Goal: Information Seeking & Learning: Learn about a topic

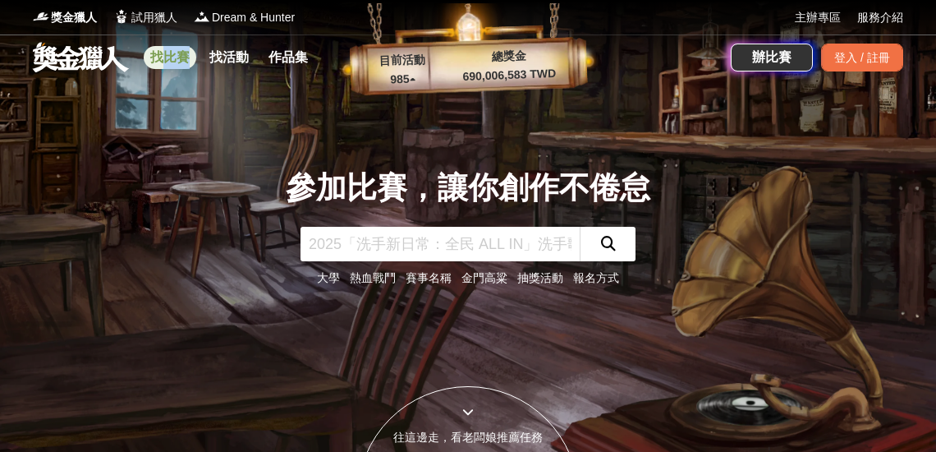
drag, startPoint x: 155, startPoint y: 73, endPoint x: 158, endPoint y: 63, distance: 10.2
click at [158, 63] on div "找比賽 找活動 作品集" at bounding box center [232, 57] width 177 height 46
click at [158, 63] on link "找比賽" at bounding box center [170, 57] width 53 height 23
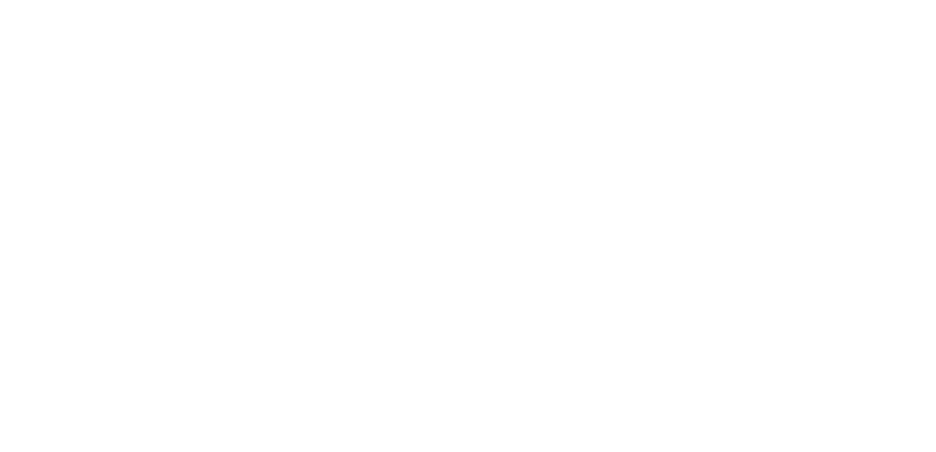
click at [158, 0] on html "獎金獵人 試用獵人 Dream & Hunter 主辦專區 服務介紹 找比賽 找活動 作品集 辦比賽 登入 / 註冊 參加比賽，讓你創作不倦怠 大學 熱血戰鬥…" at bounding box center [468, 0] width 936 height 0
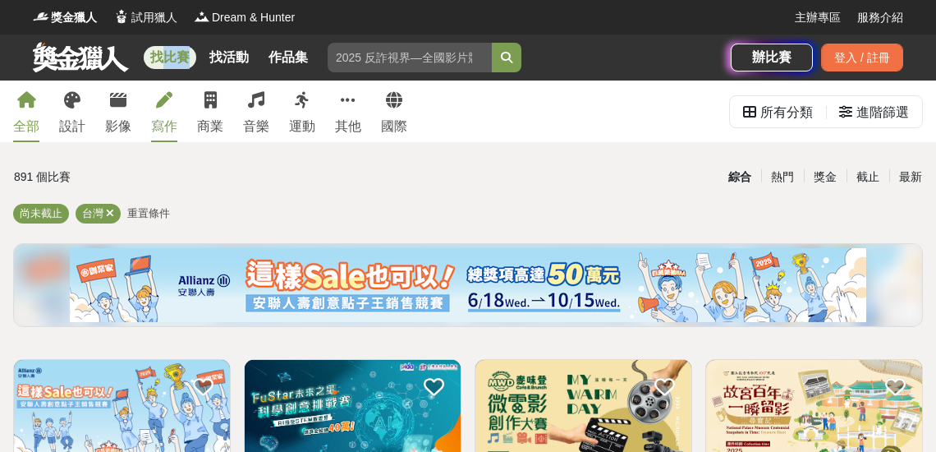
click at [173, 115] on link "寫作" at bounding box center [164, 111] width 26 height 62
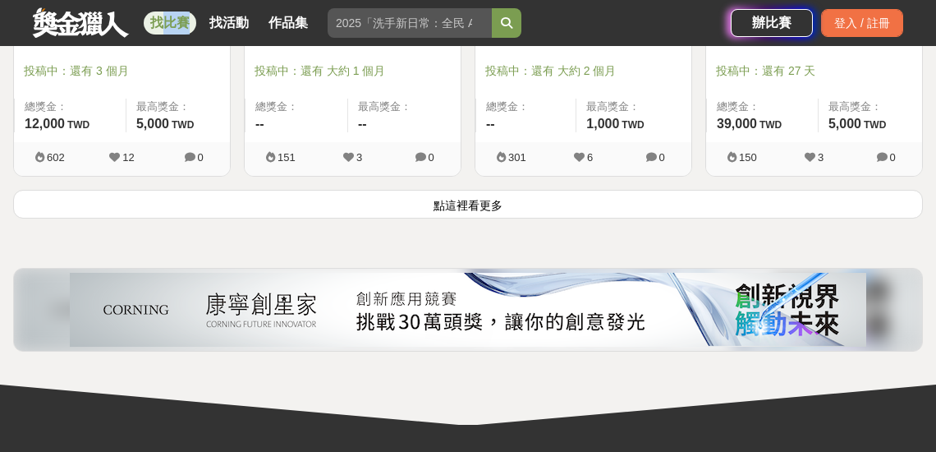
scroll to position [2252, 0]
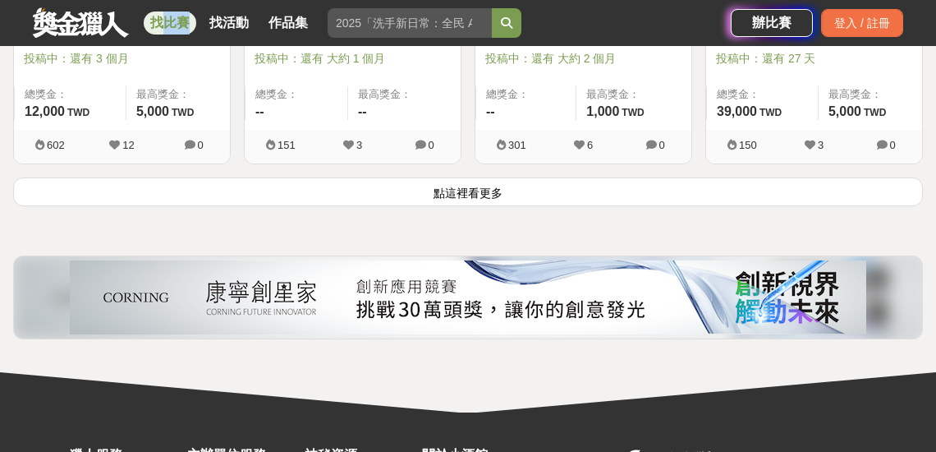
click at [481, 186] on button "點這裡看更多" at bounding box center [468, 191] width 910 height 29
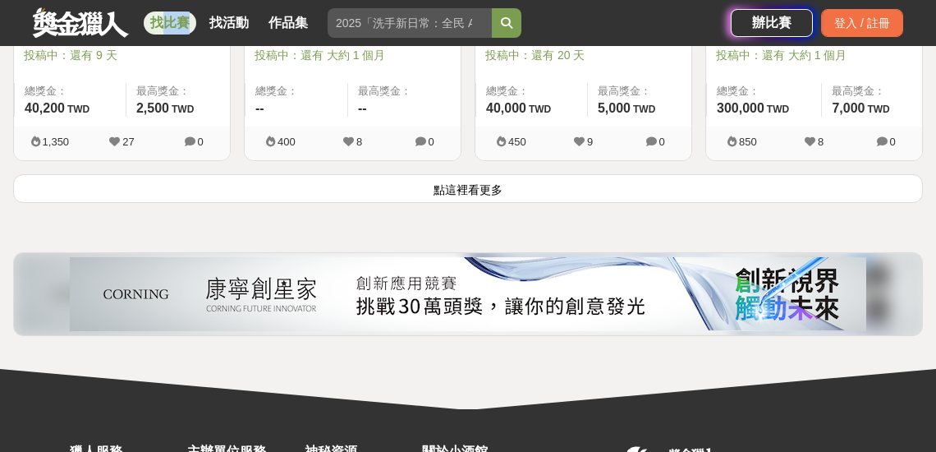
scroll to position [4324, 0]
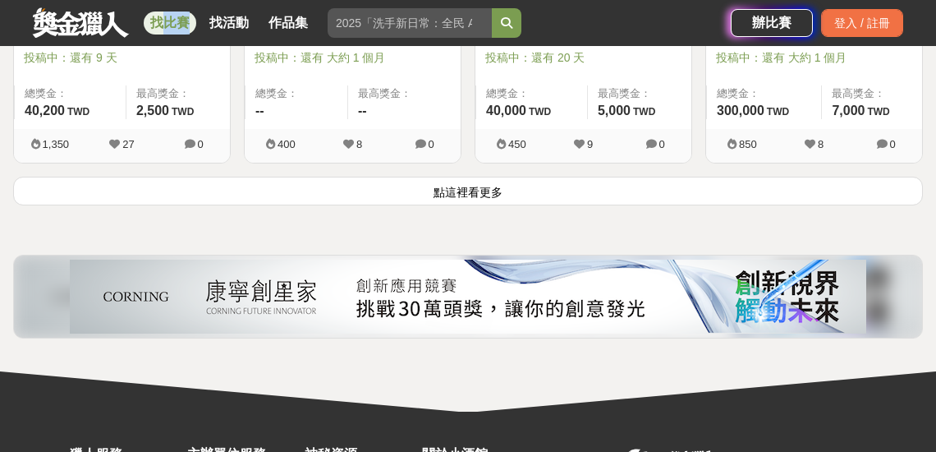
click at [557, 193] on button "點這裡看更多" at bounding box center [468, 191] width 910 height 29
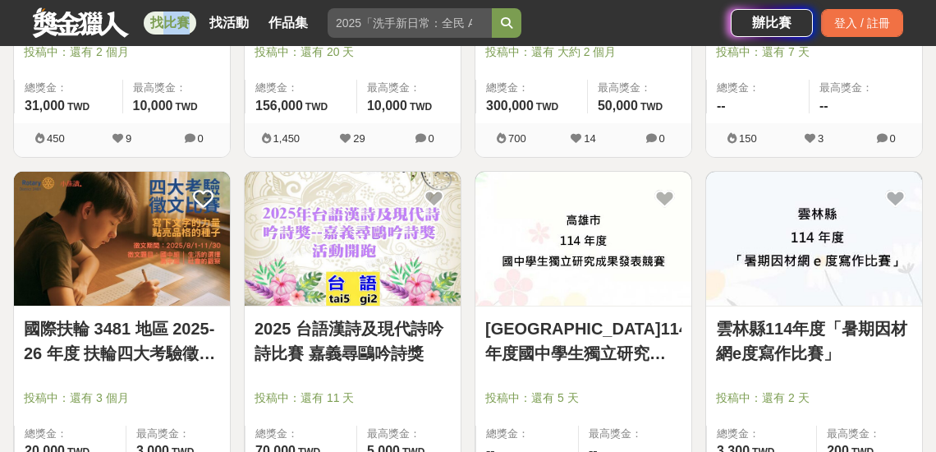
scroll to position [5030, 0]
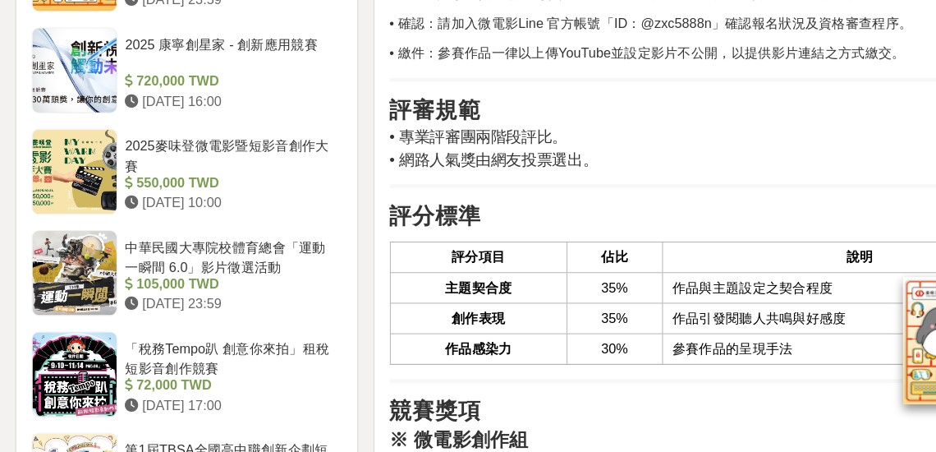
scroll to position [1506, 0]
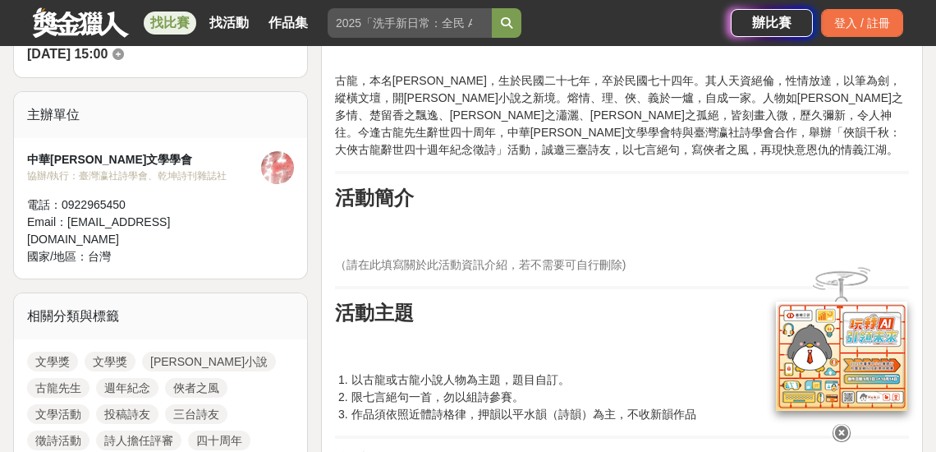
scroll to position [647, 0]
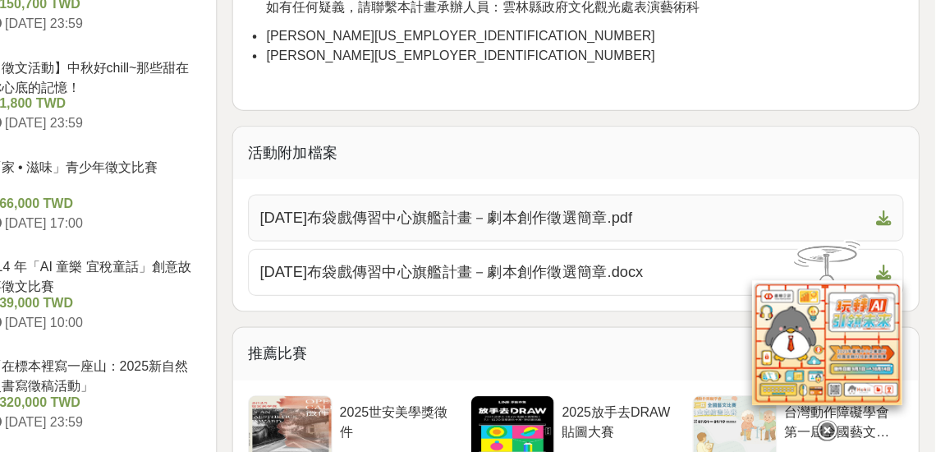
scroll to position [1770, 0]
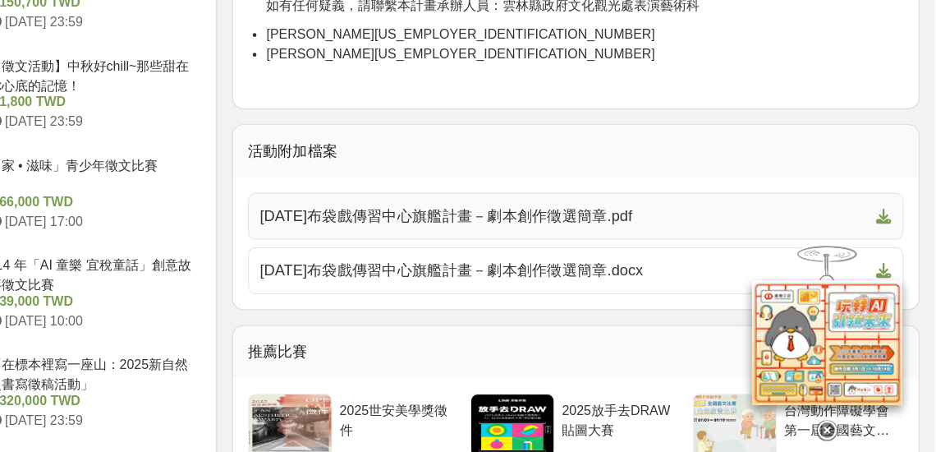
click at [533, 246] on span "114年布袋戲傳習中心旗艦計畫－劇本創作徵選簡章.pdf" at bounding box center [612, 246] width 533 height 20
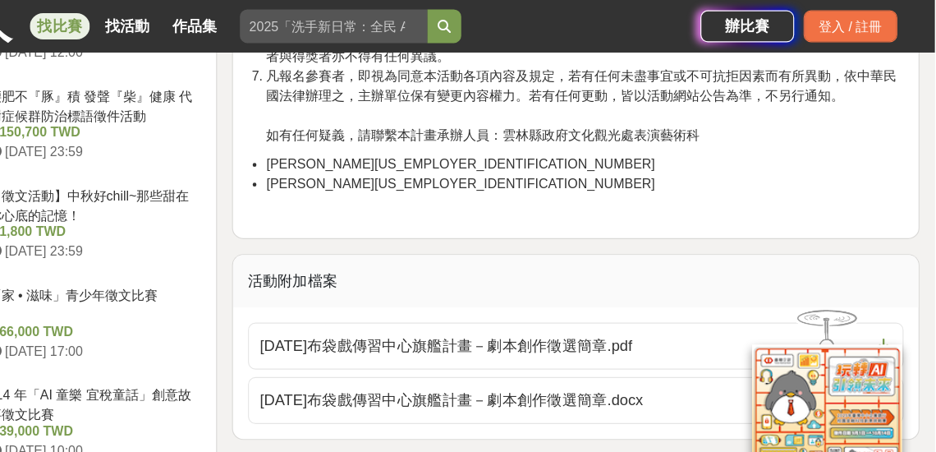
scroll to position [1641, 0]
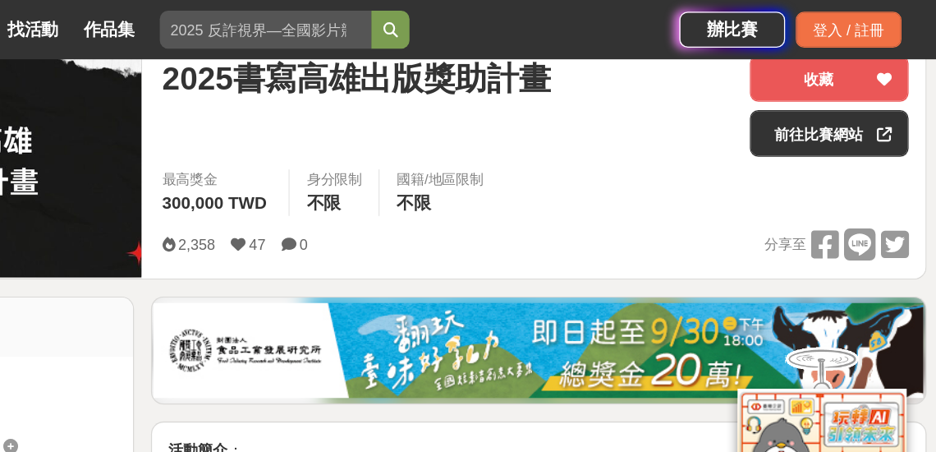
scroll to position [178, 0]
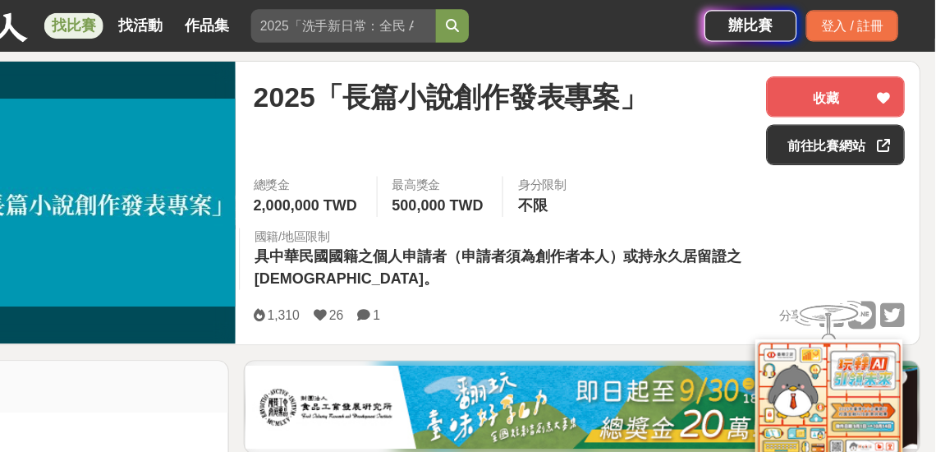
scroll to position [69, 0]
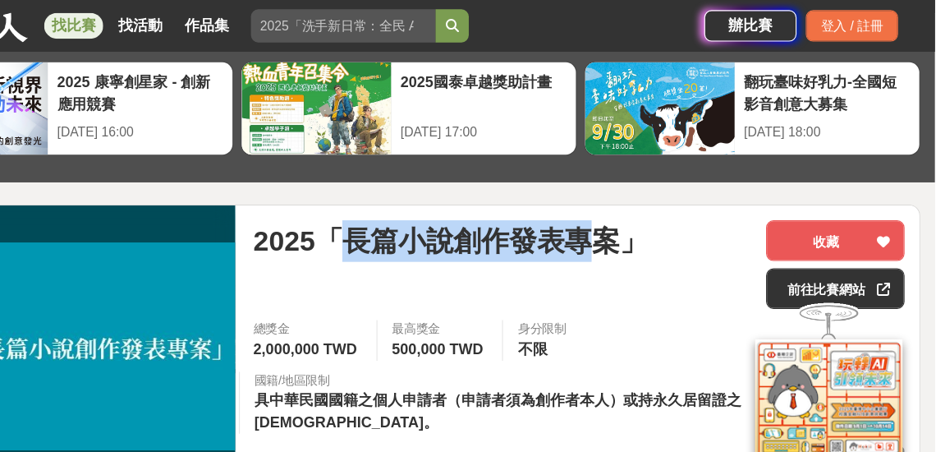
drag, startPoint x: 644, startPoint y: 209, endPoint x: 418, endPoint y: 218, distance: 226.0
click at [418, 218] on span "2025「長篇小說創作發表專案」" at bounding box center [505, 213] width 351 height 37
copy span "長篇小說創作發表專"
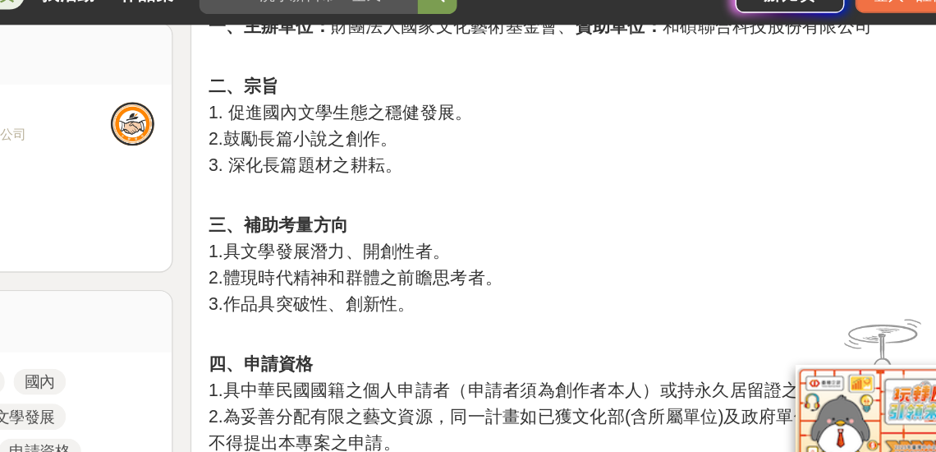
scroll to position [627, 0]
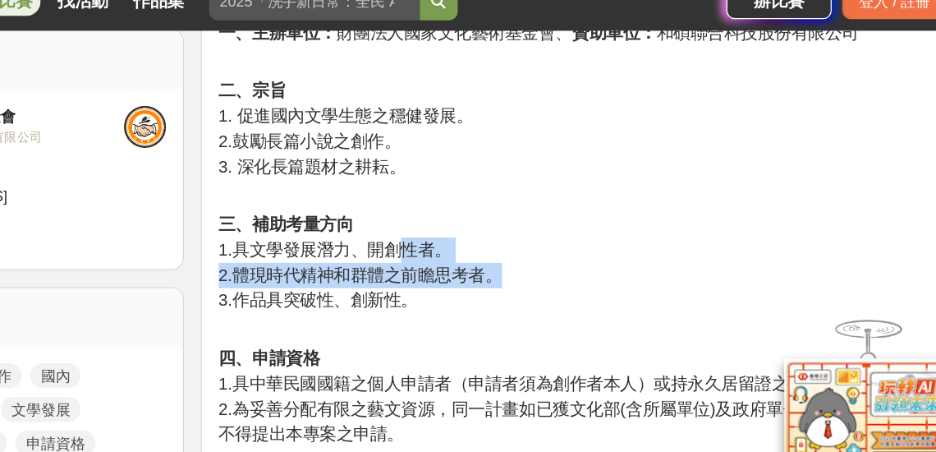
drag, startPoint x: 478, startPoint y: 196, endPoint x: 634, endPoint y: 211, distance: 156.7
click at [634, 211] on p "三、補助考量方向 1.具文學發展潛力、開創性者。 2.體現時代精神和群體之前瞻思考者。 3.作品具突破性、創新性。" at bounding box center [622, 235] width 574 height 96
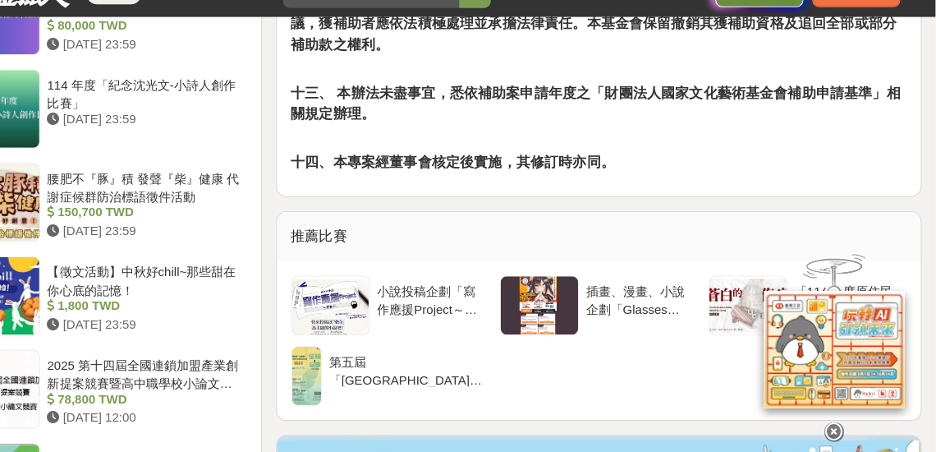
scroll to position [1927, 0]
